Goal: Obtain resource: Download file/media

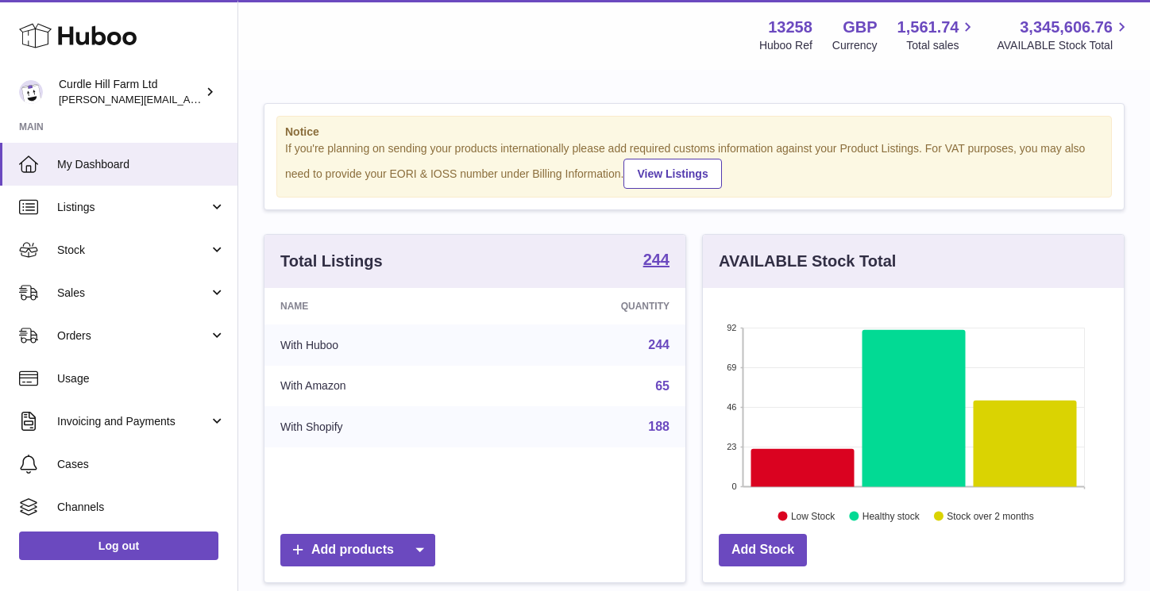
scroll to position [248, 421]
click at [102, 266] on link "Stock" at bounding box center [118, 250] width 237 height 43
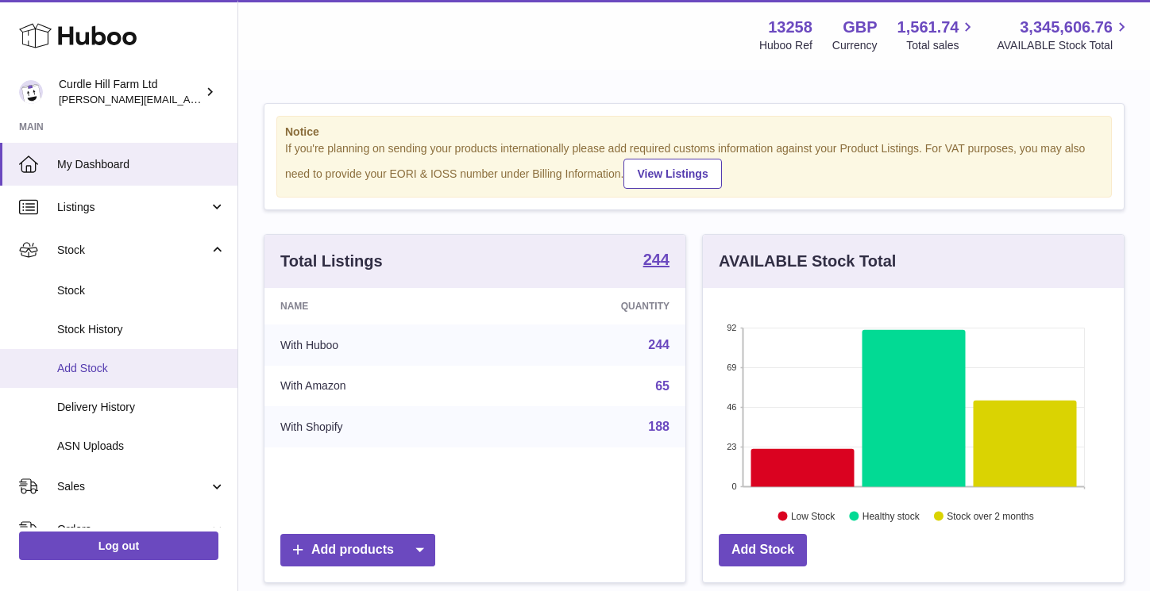
click at [98, 366] on span "Add Stock" at bounding box center [141, 368] width 168 height 15
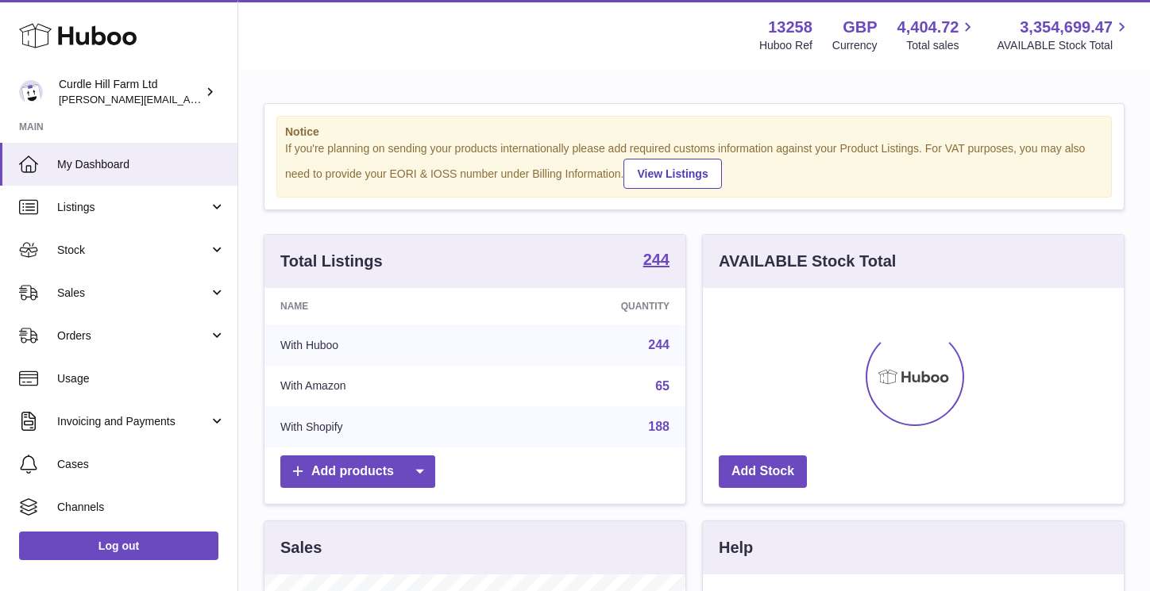
scroll to position [248, 421]
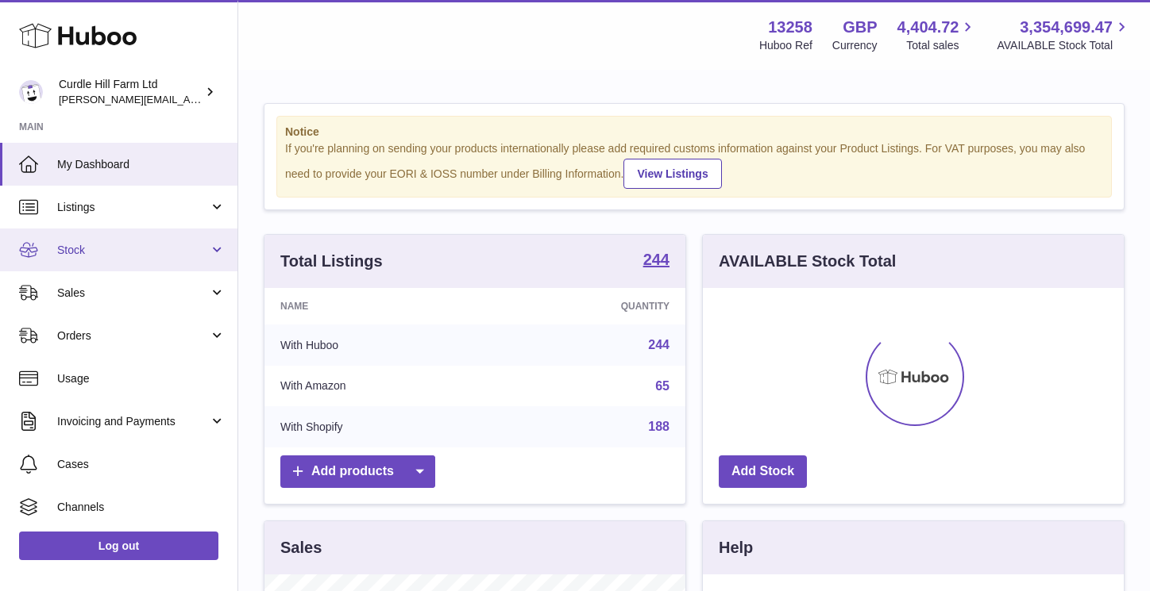
click at [115, 248] on span "Stock" at bounding box center [133, 250] width 152 height 15
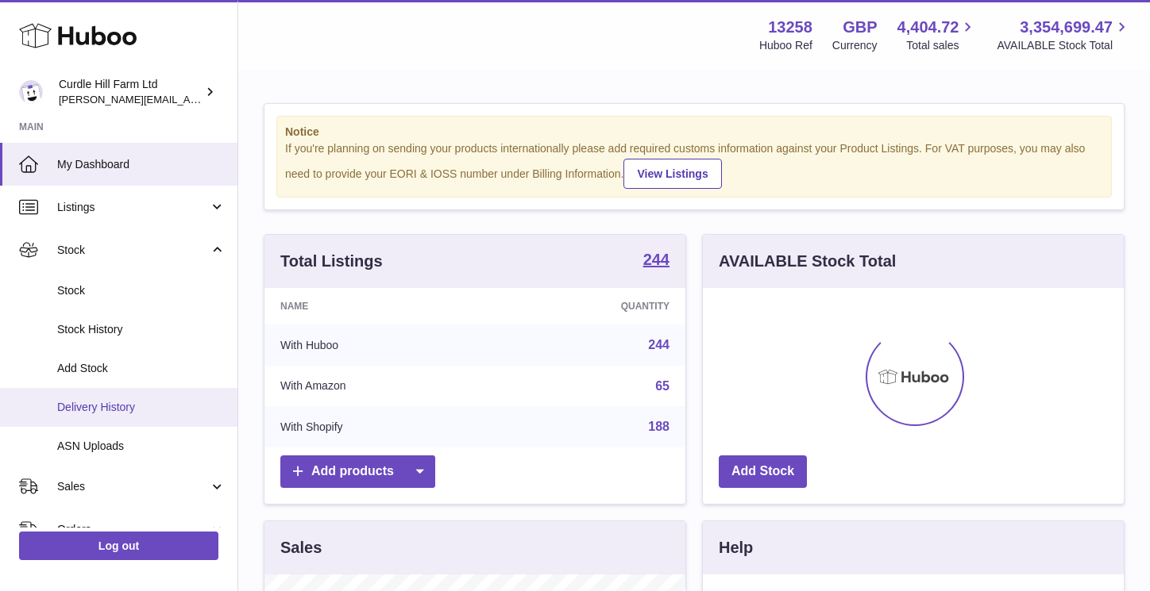
click at [115, 410] on span "Delivery History" at bounding box center [141, 407] width 168 height 15
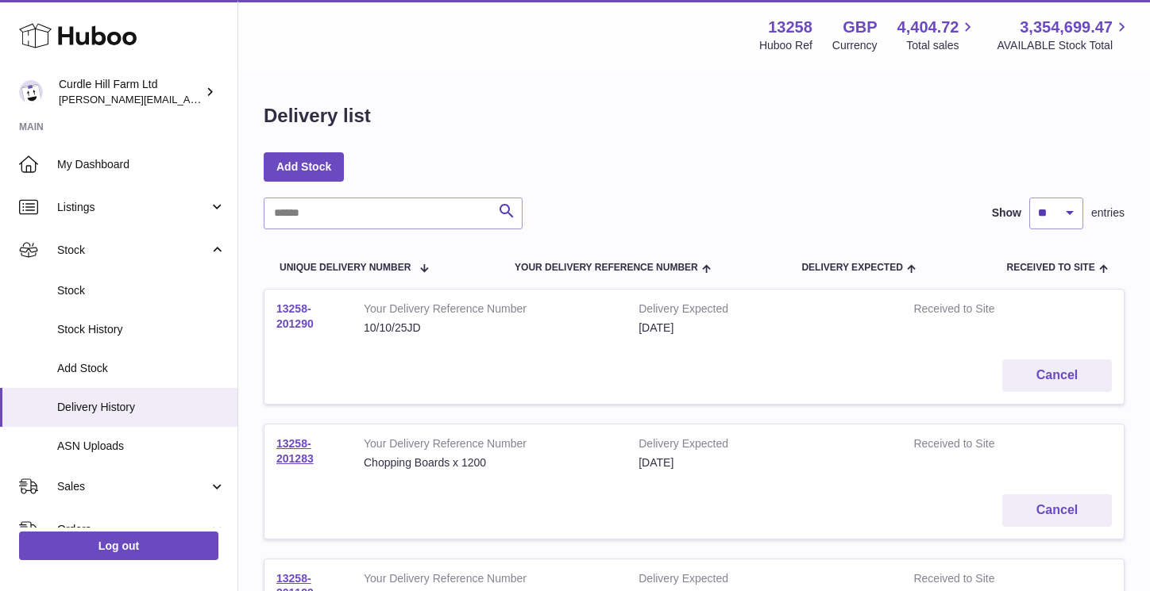
click at [291, 310] on link "13258-201290" at bounding box center [294, 316] width 37 height 28
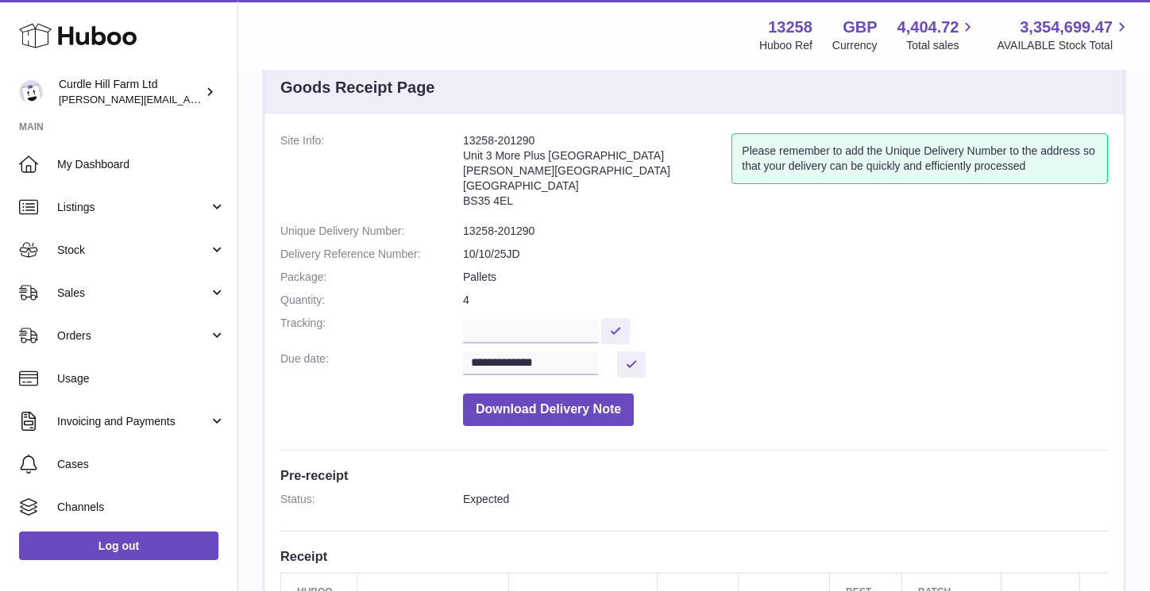
scroll to position [44, 0]
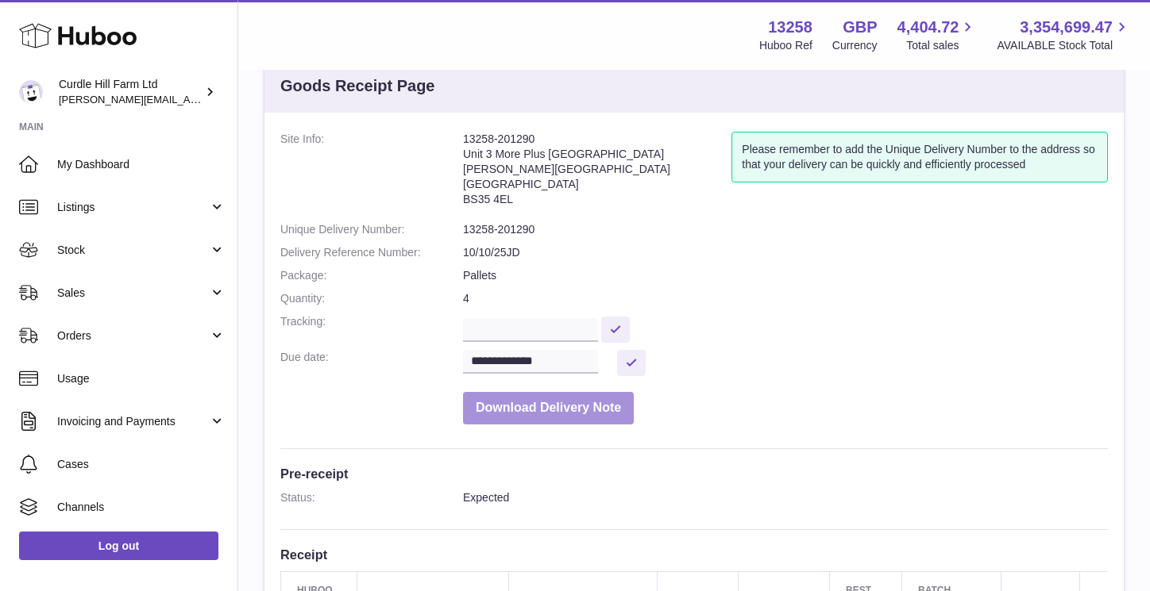
click at [528, 403] on button "Download Delivery Note" at bounding box center [548, 408] width 171 height 33
